Goal: Information Seeking & Learning: Understand process/instructions

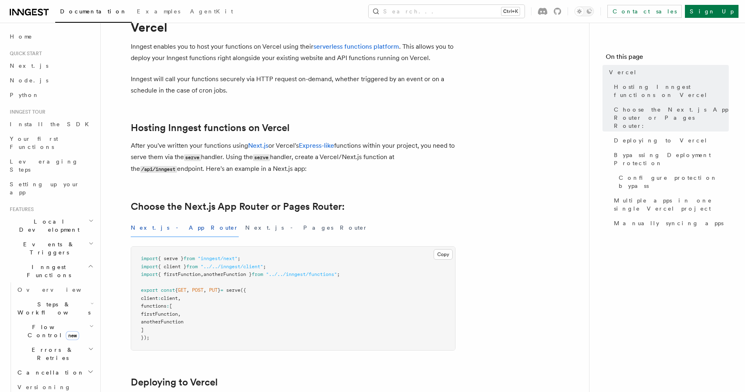
scroll to position [34, 0]
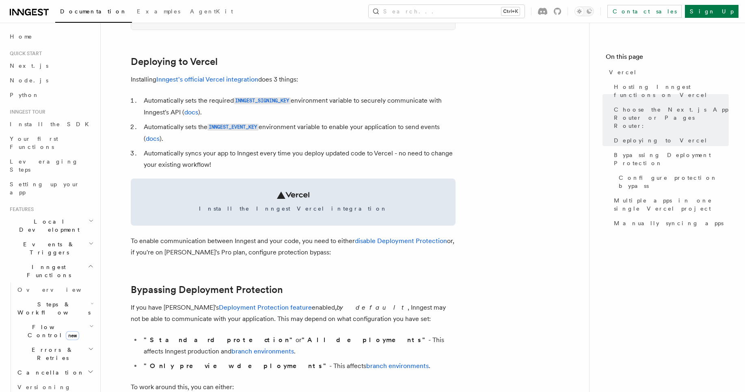
scroll to position [351, 0]
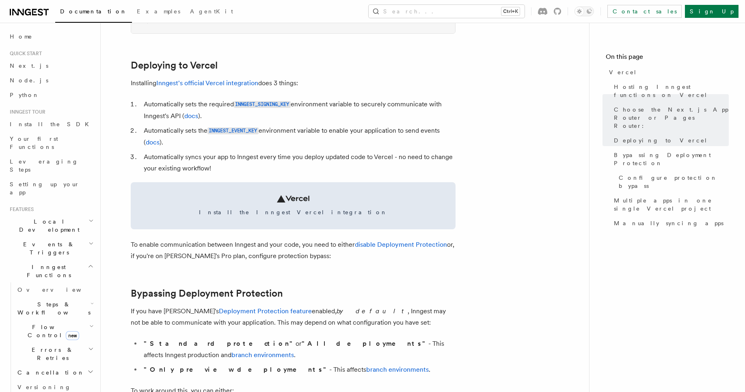
drag, startPoint x: 250, startPoint y: 130, endPoint x: 288, endPoint y: 121, distance: 39.6
click at [289, 121] on ol "Automatically sets the required INNGEST_SIGNING_KEY environment variable to sec…" at bounding box center [293, 136] width 325 height 75
click at [22, 63] on span "Next.js" at bounding box center [29, 66] width 39 height 6
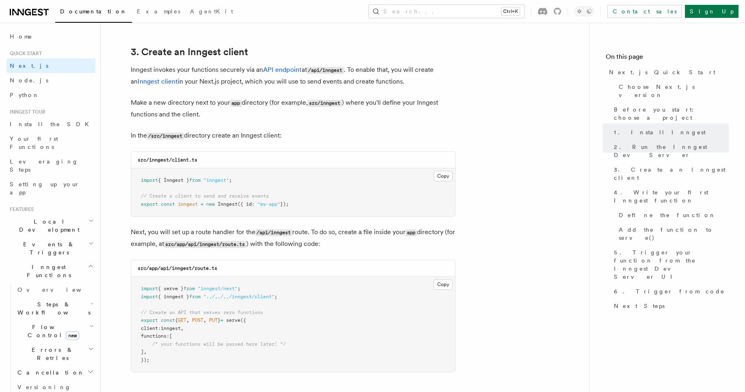
scroll to position [950, 0]
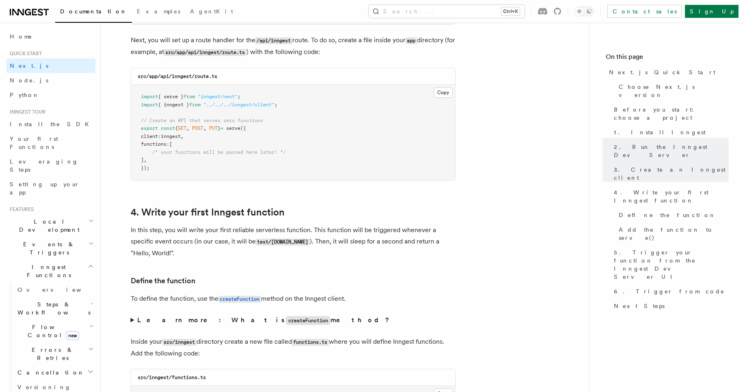
scroll to position [1156, 0]
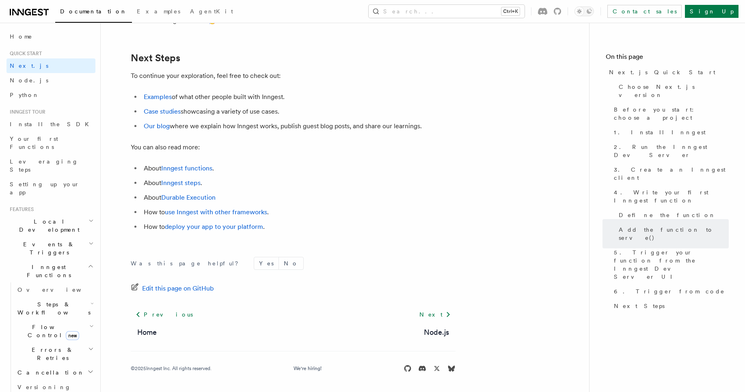
scroll to position [5080, 0]
click at [200, 227] on link "deploy your app to your platform" at bounding box center [214, 227] width 98 height 8
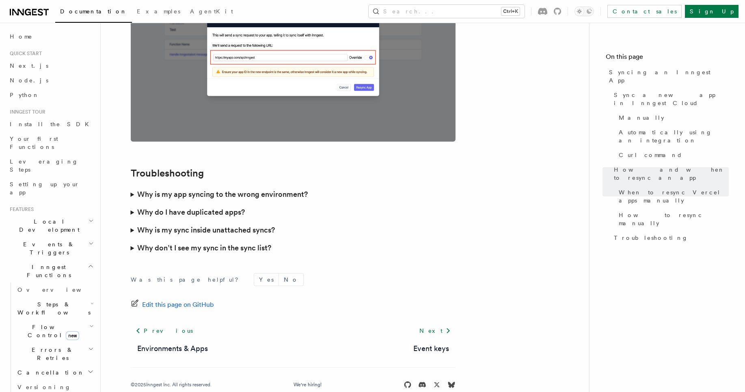
scroll to position [389, 0]
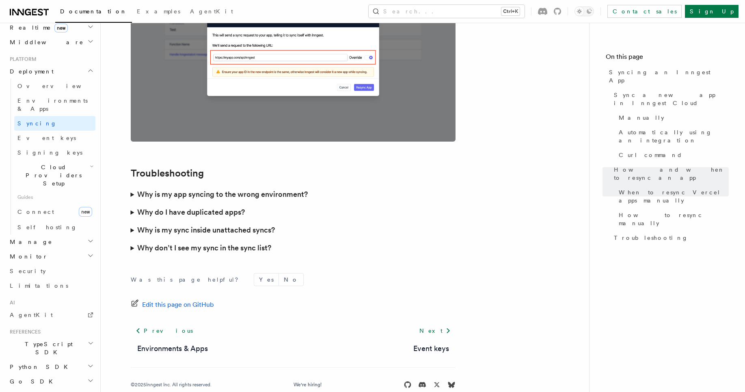
click at [43, 340] on span "TypeScript SDK" at bounding box center [46, 348] width 81 height 16
click at [43, 364] on span "Introduction" at bounding box center [46, 367] width 58 height 6
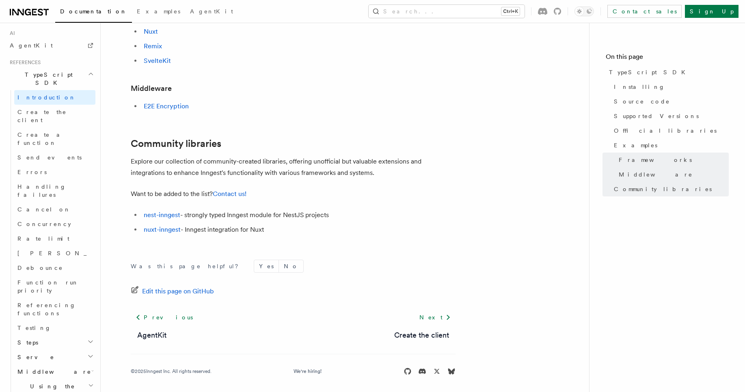
scroll to position [503, 0]
click at [47, 382] on span "Using the SDK" at bounding box center [51, 390] width 74 height 16
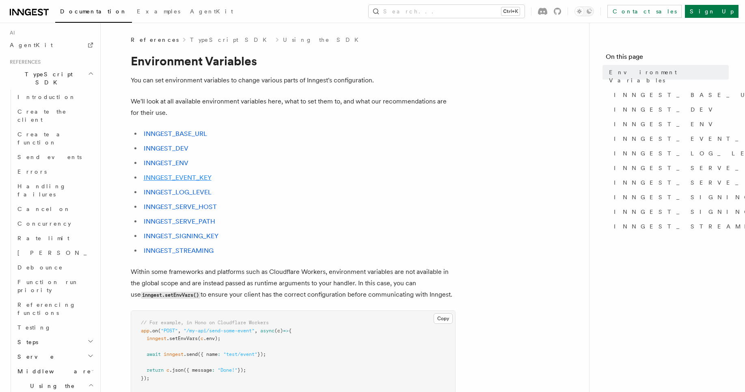
click at [183, 178] on link "INNGEST_EVENT_KEY" at bounding box center [178, 178] width 68 height 8
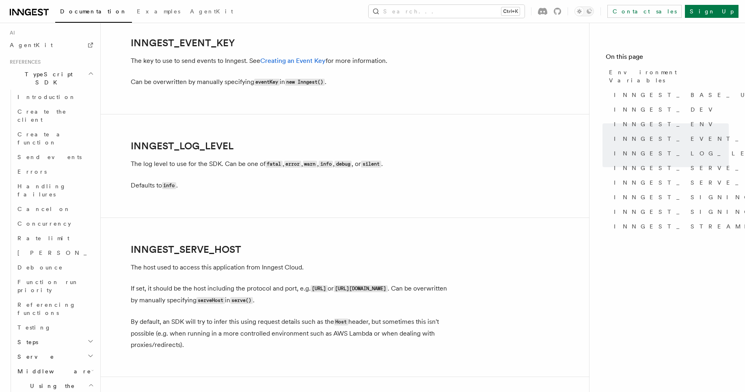
scroll to position [716, 0]
